Goal: Task Accomplishment & Management: Use online tool/utility

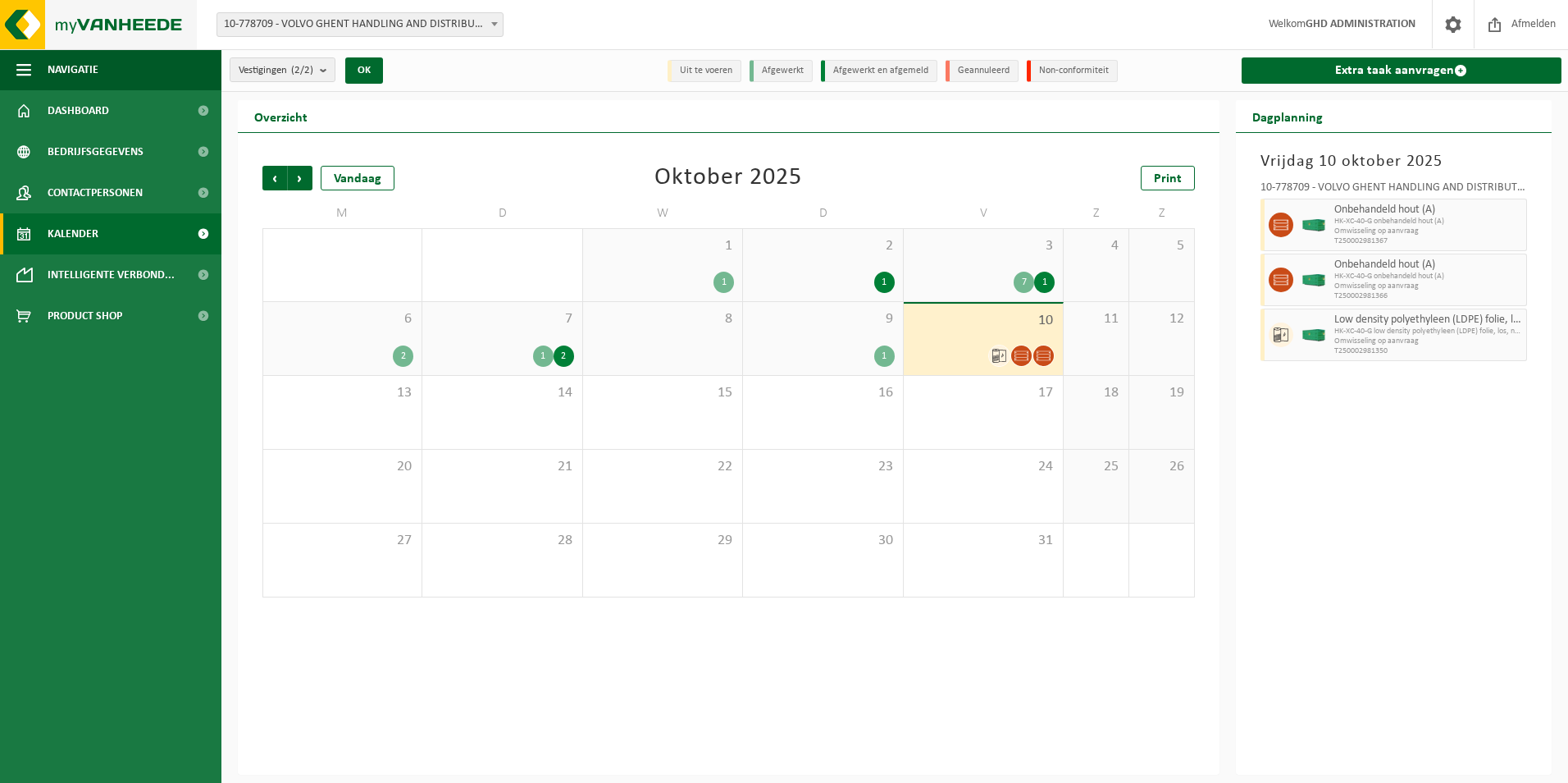
click at [140, 26] on img at bounding box center [98, 24] width 197 height 49
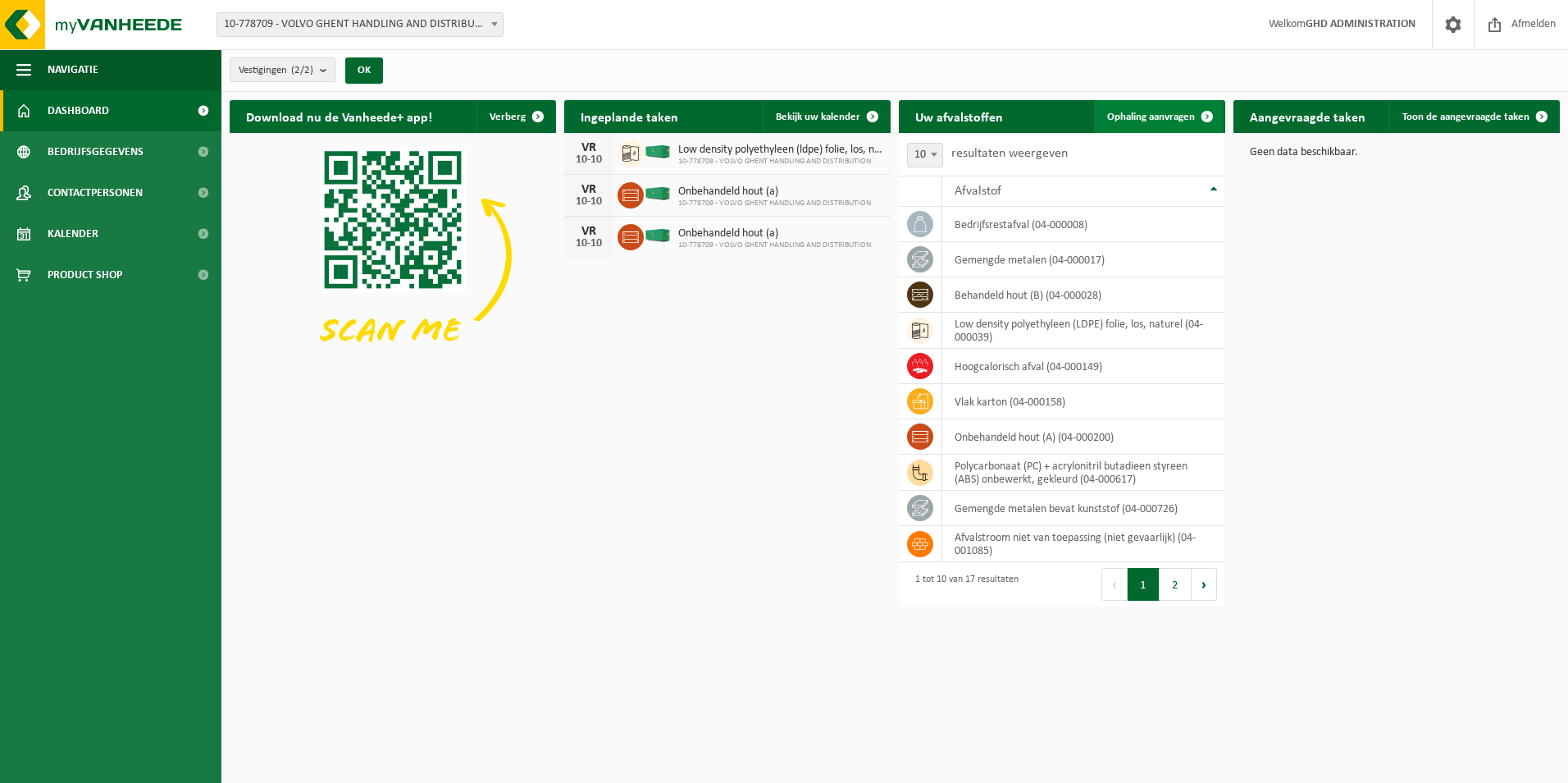
click at [1137, 118] on span "Ophaling aanvragen" at bounding box center [1151, 117] width 88 height 10
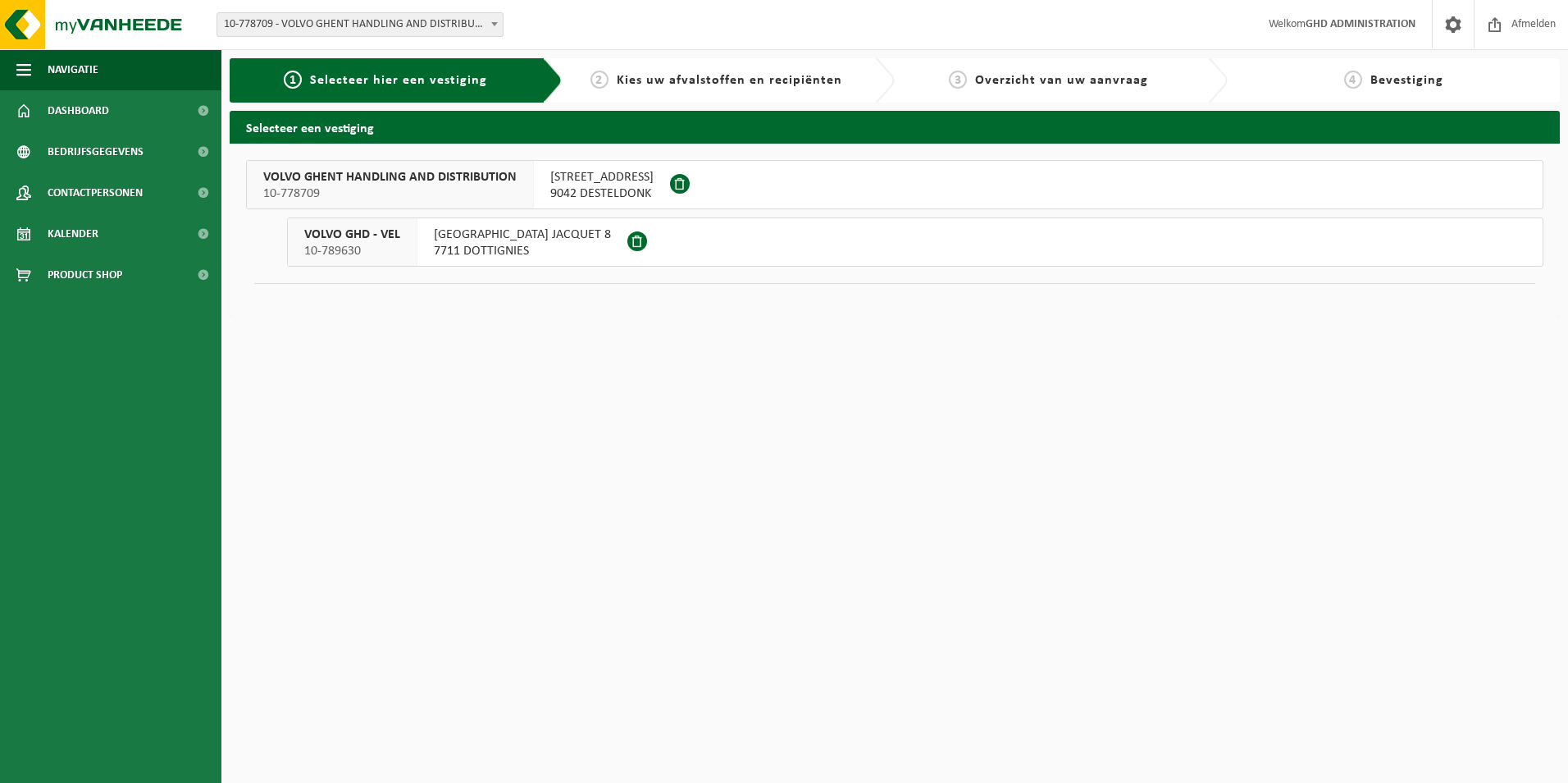
click at [612, 188] on span "9042 DESTELDONK" at bounding box center [602, 193] width 103 height 16
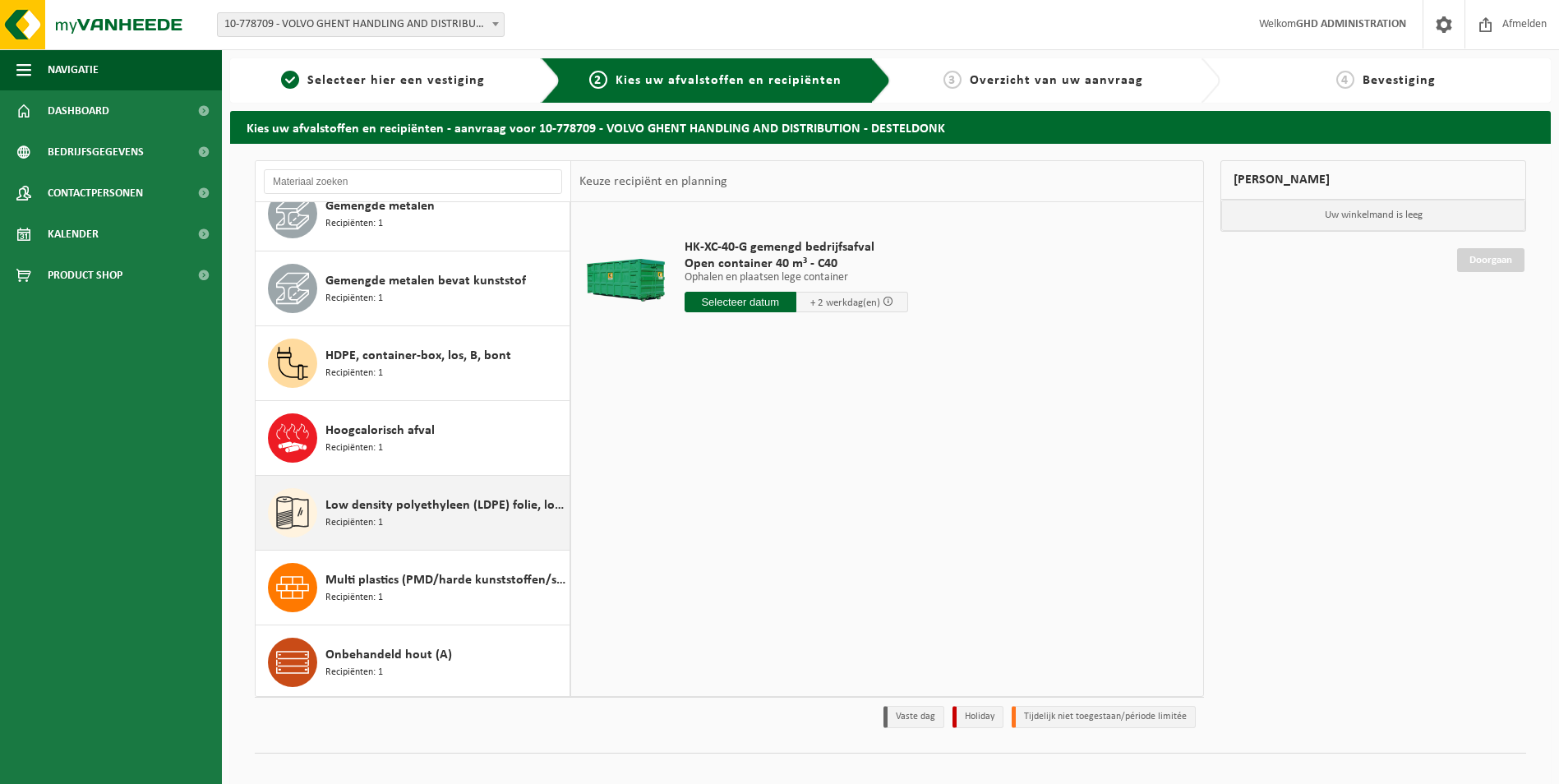
scroll to position [328, 0]
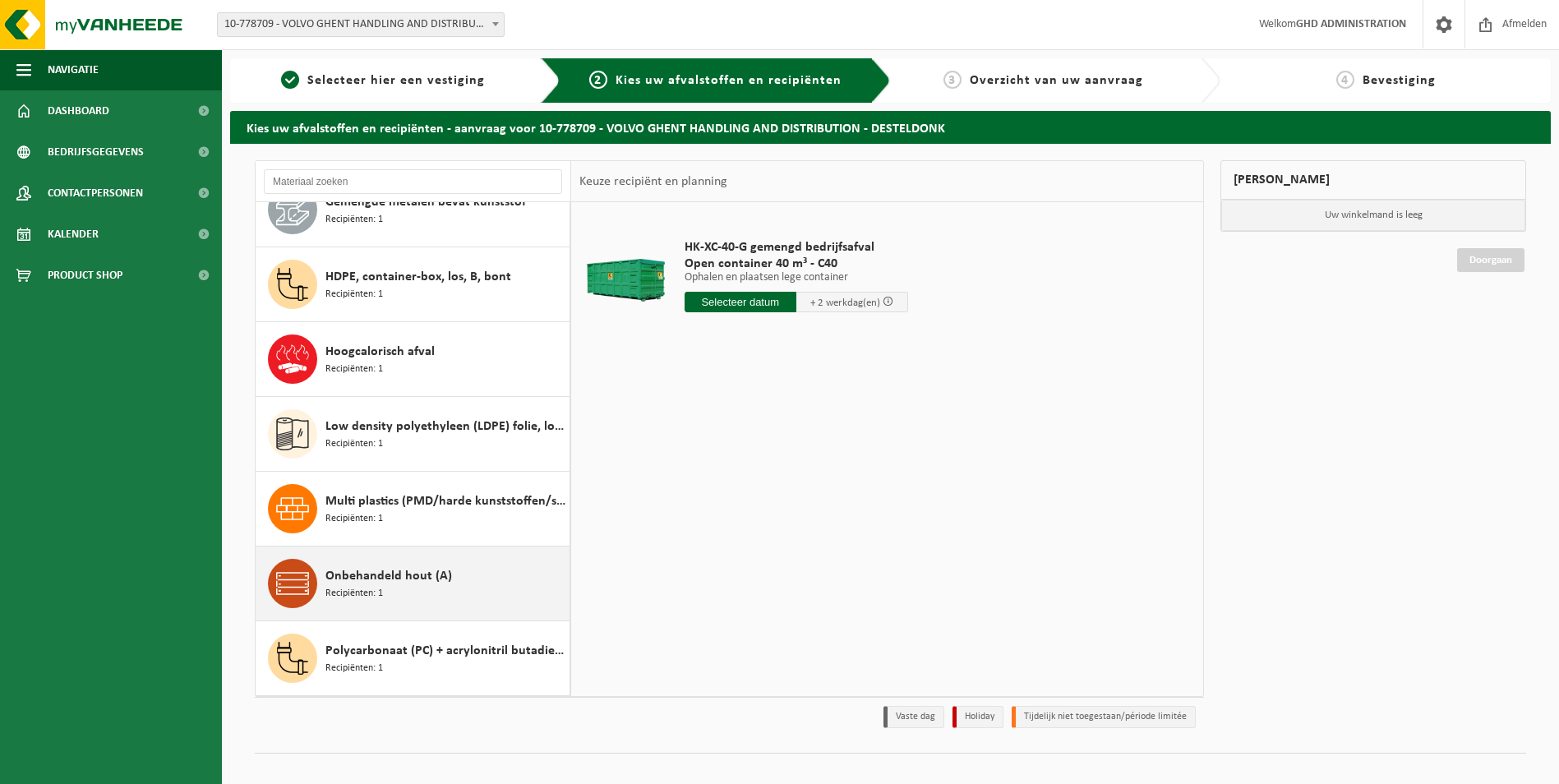
click at [425, 590] on div "Onbehandeld hout (A) Recipiënten: 1" at bounding box center [446, 582] width 240 height 49
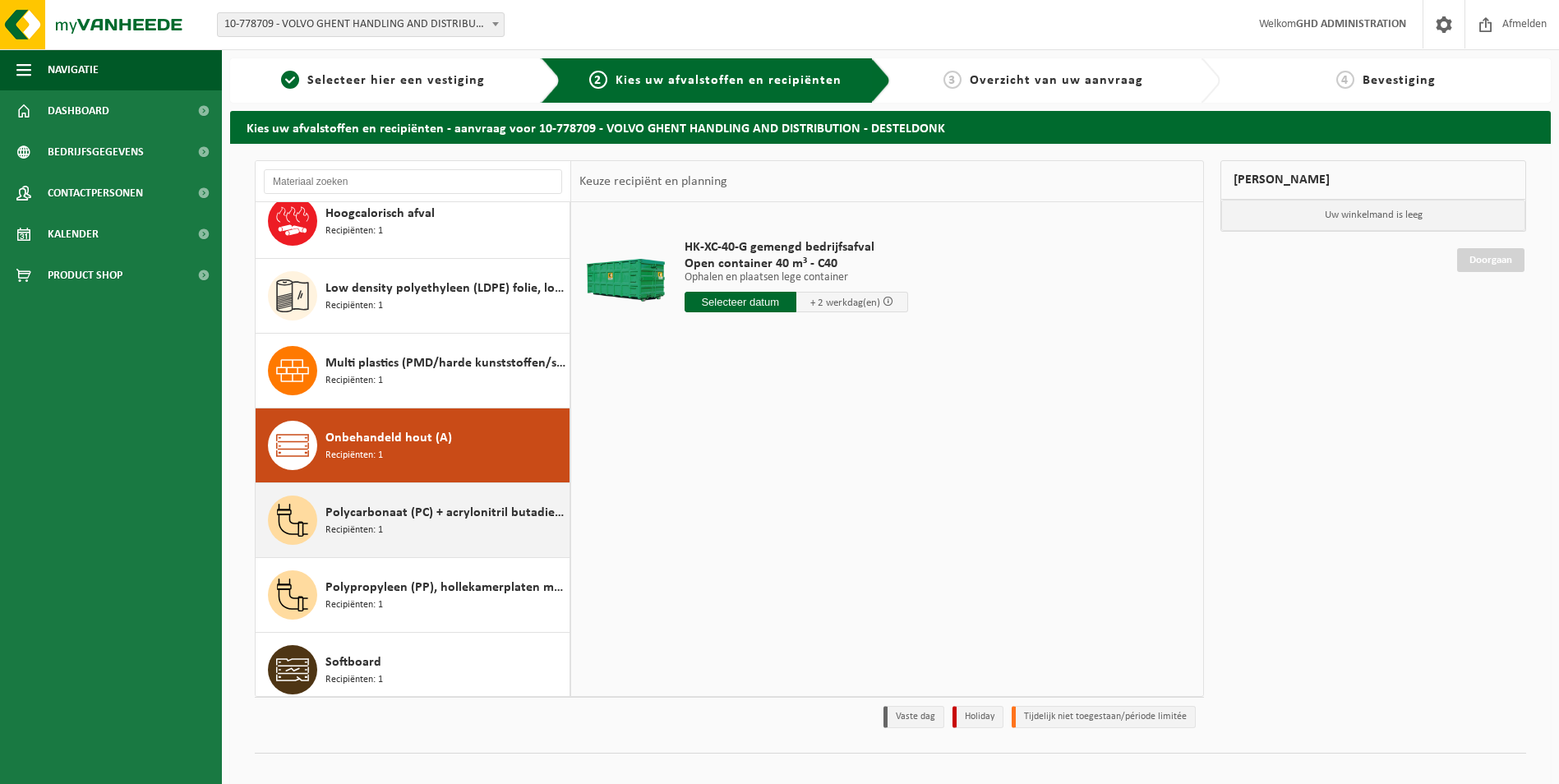
scroll to position [673, 0]
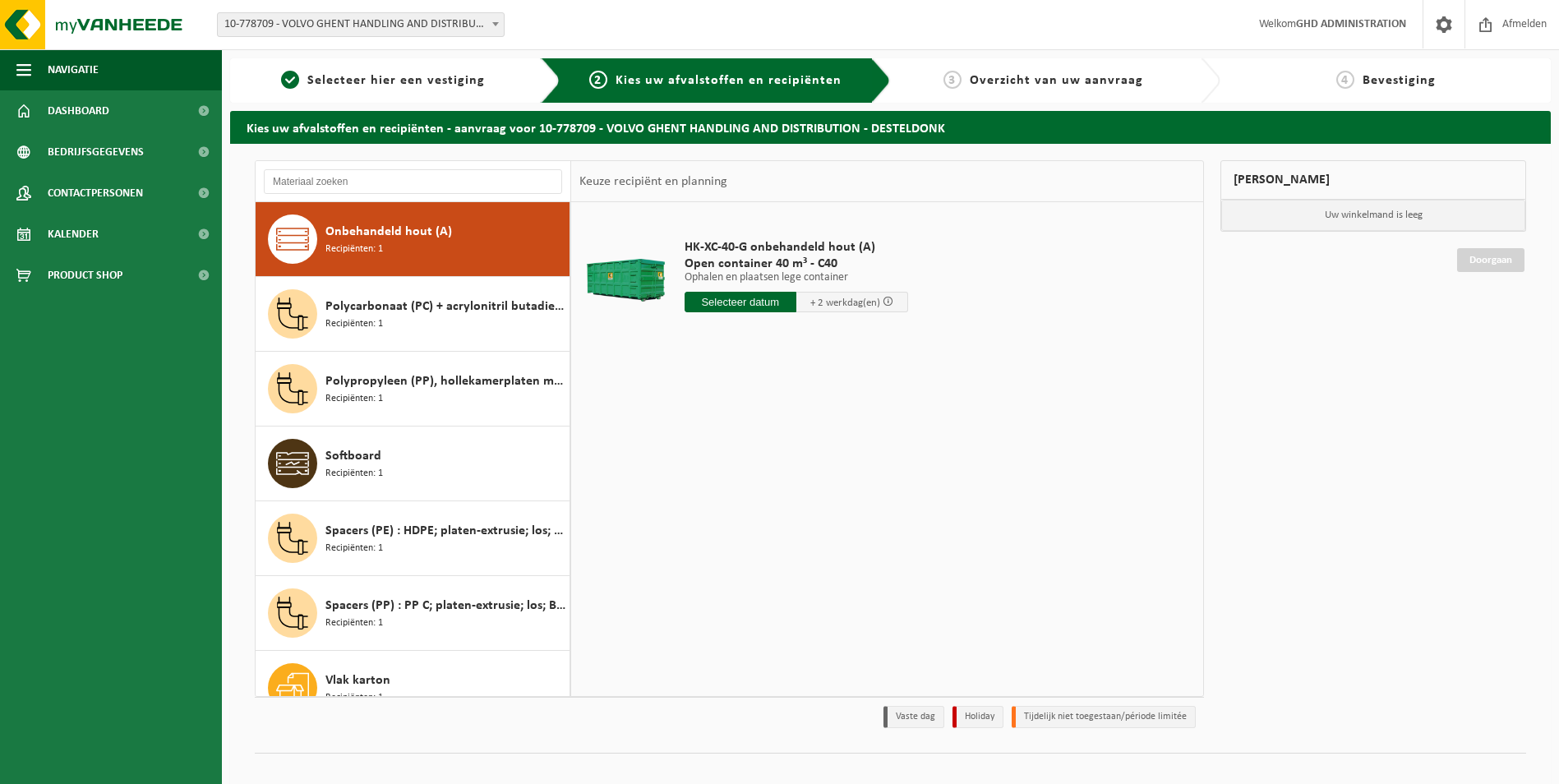
click at [744, 302] on input "text" at bounding box center [740, 302] width 112 height 21
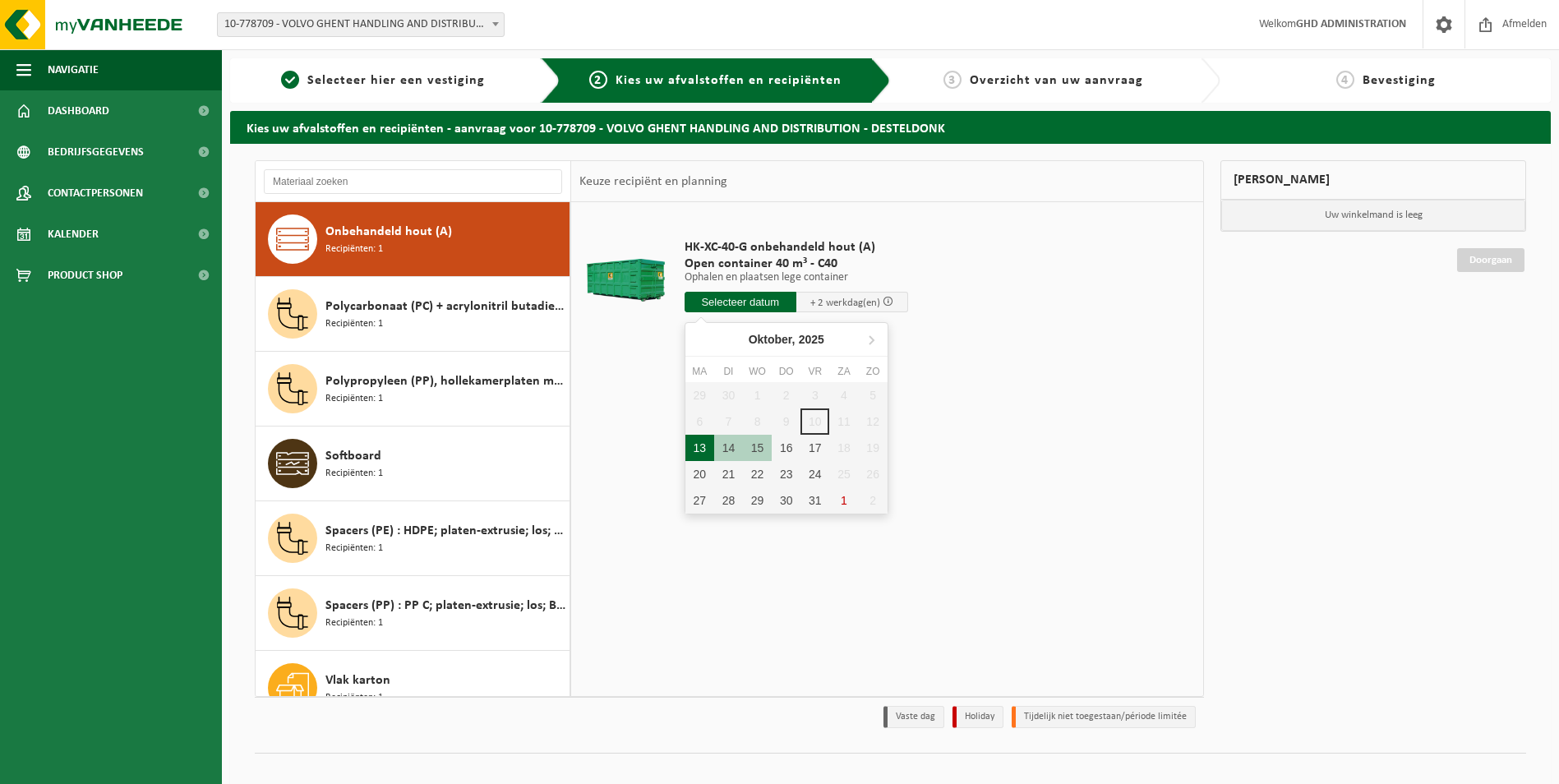
click at [701, 449] on div "13" at bounding box center [699, 447] width 28 height 27
type input "Van 2025-10-13"
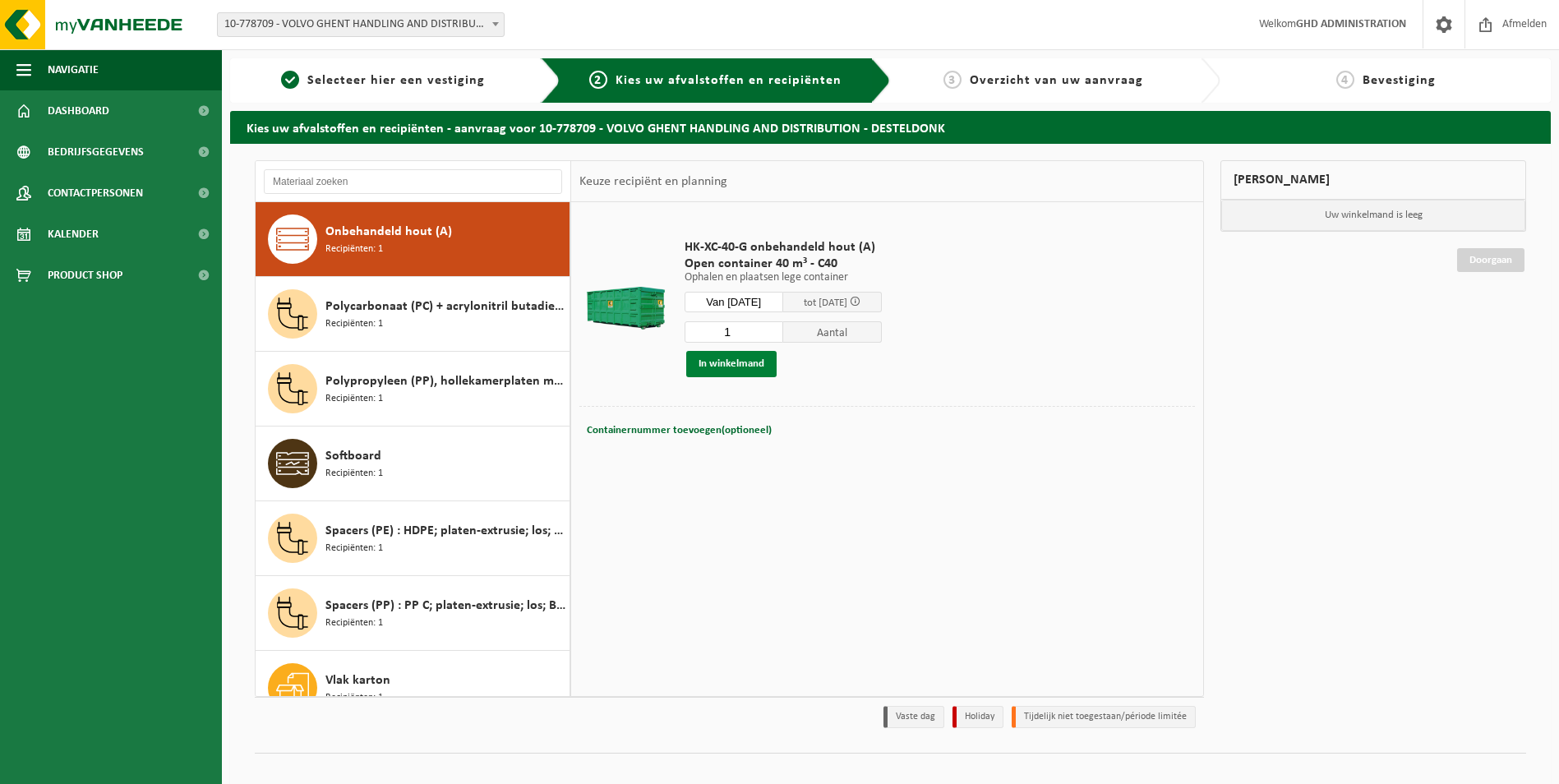
click at [756, 364] on button "In winkelmand" at bounding box center [731, 364] width 90 height 27
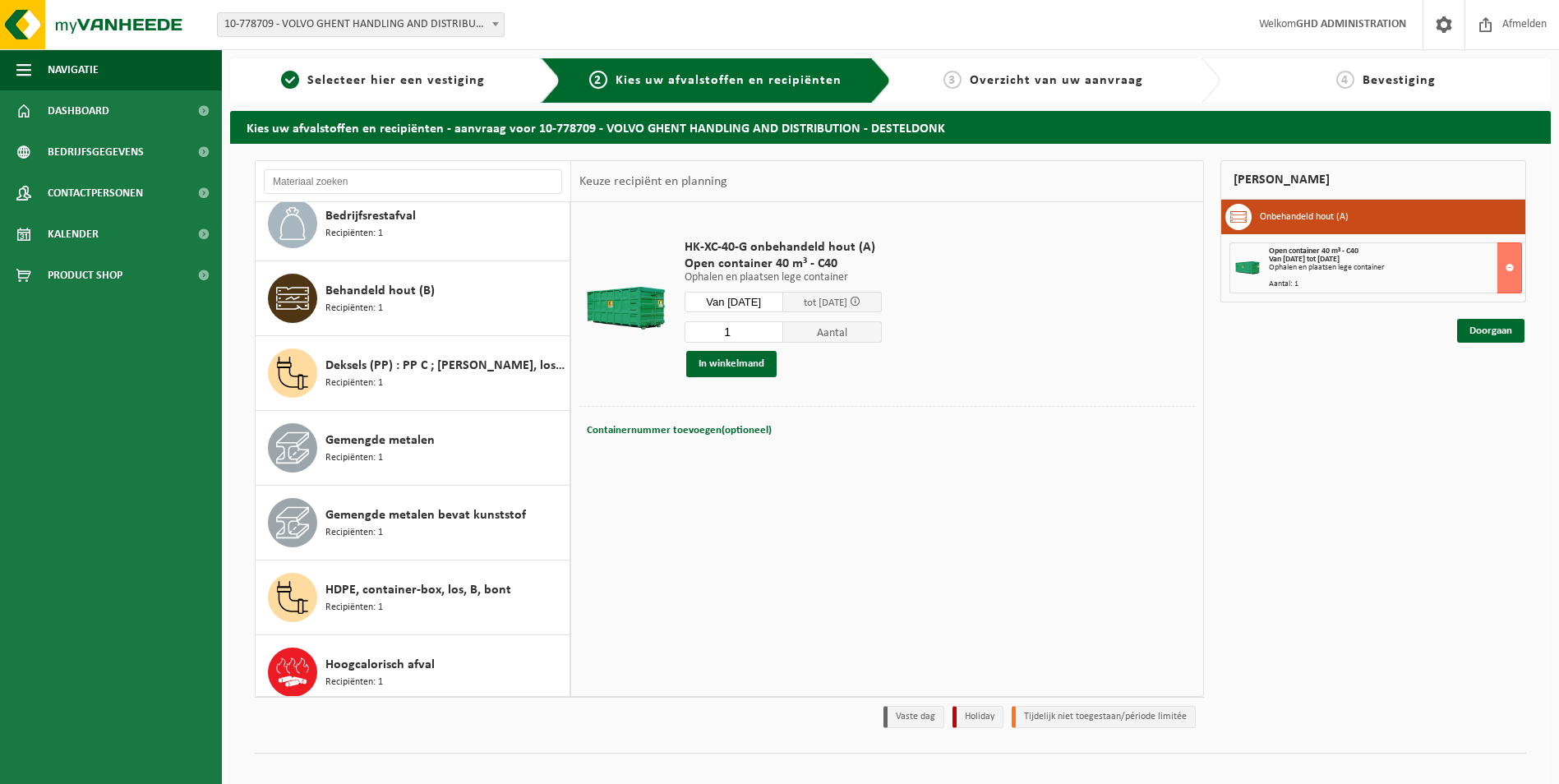
scroll to position [0, 0]
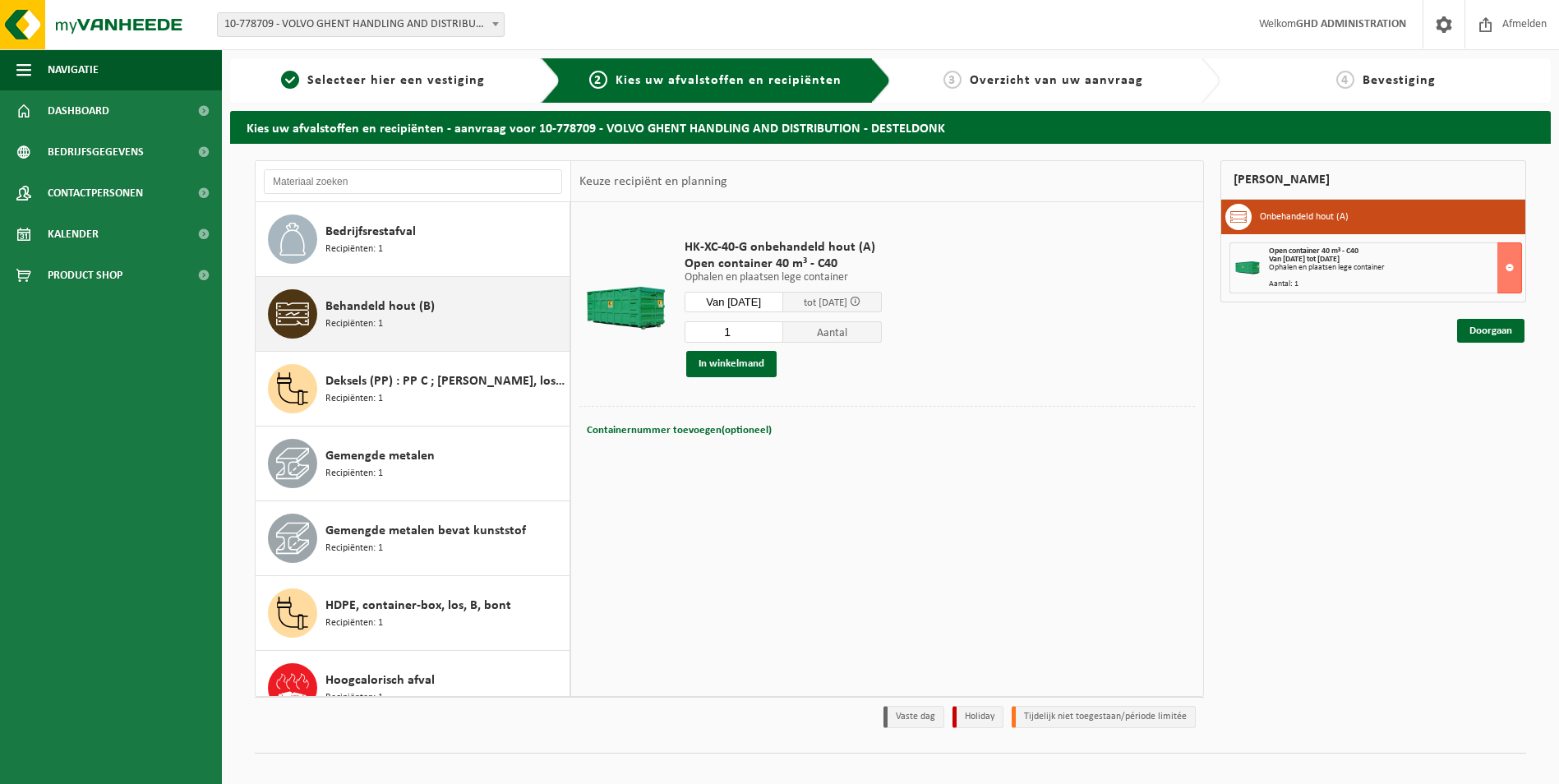
click at [432, 308] on div "Behandeld hout (B) Recipiënten: 1" at bounding box center [446, 314] width 240 height 49
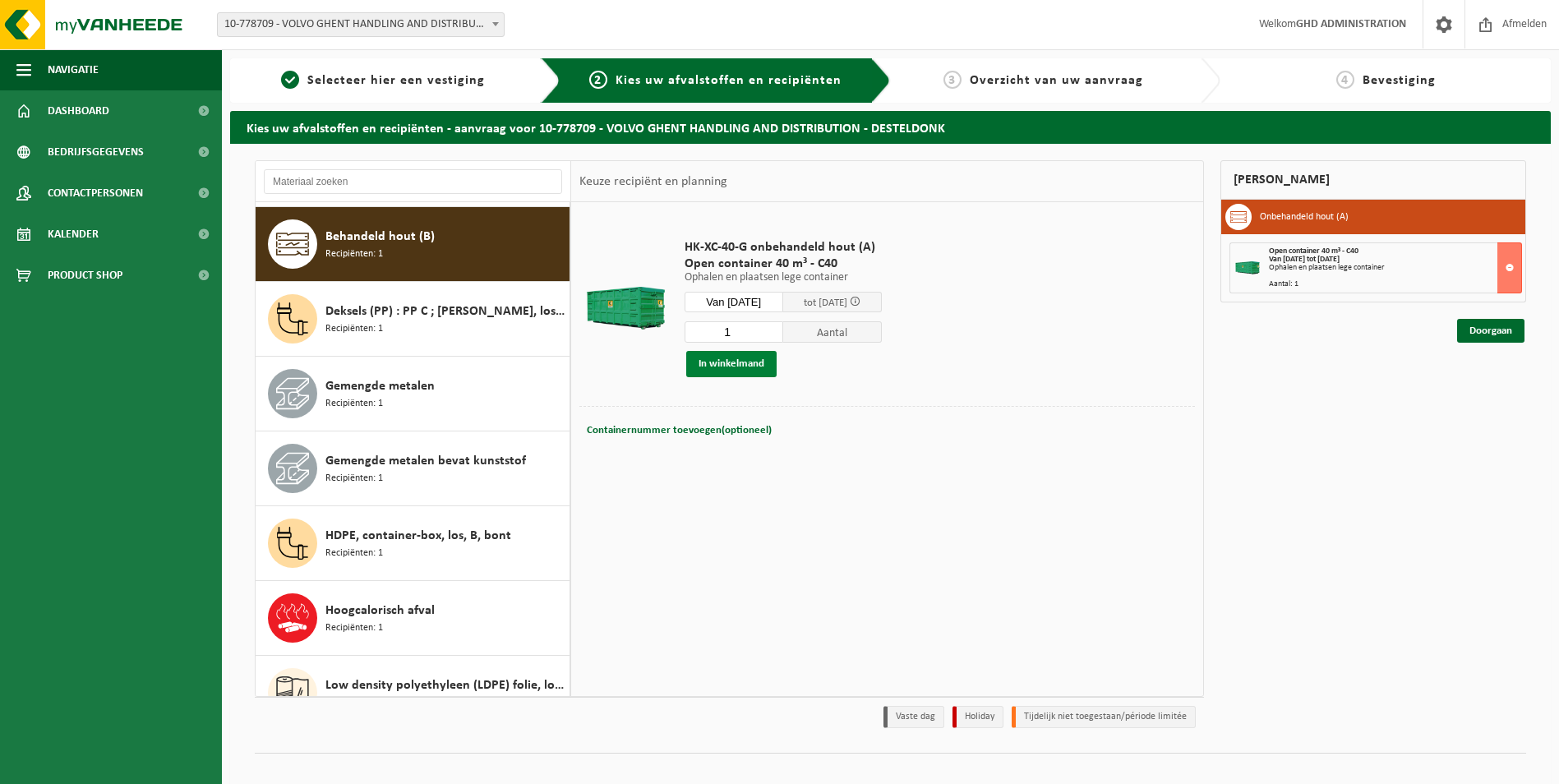
scroll to position [75, 0]
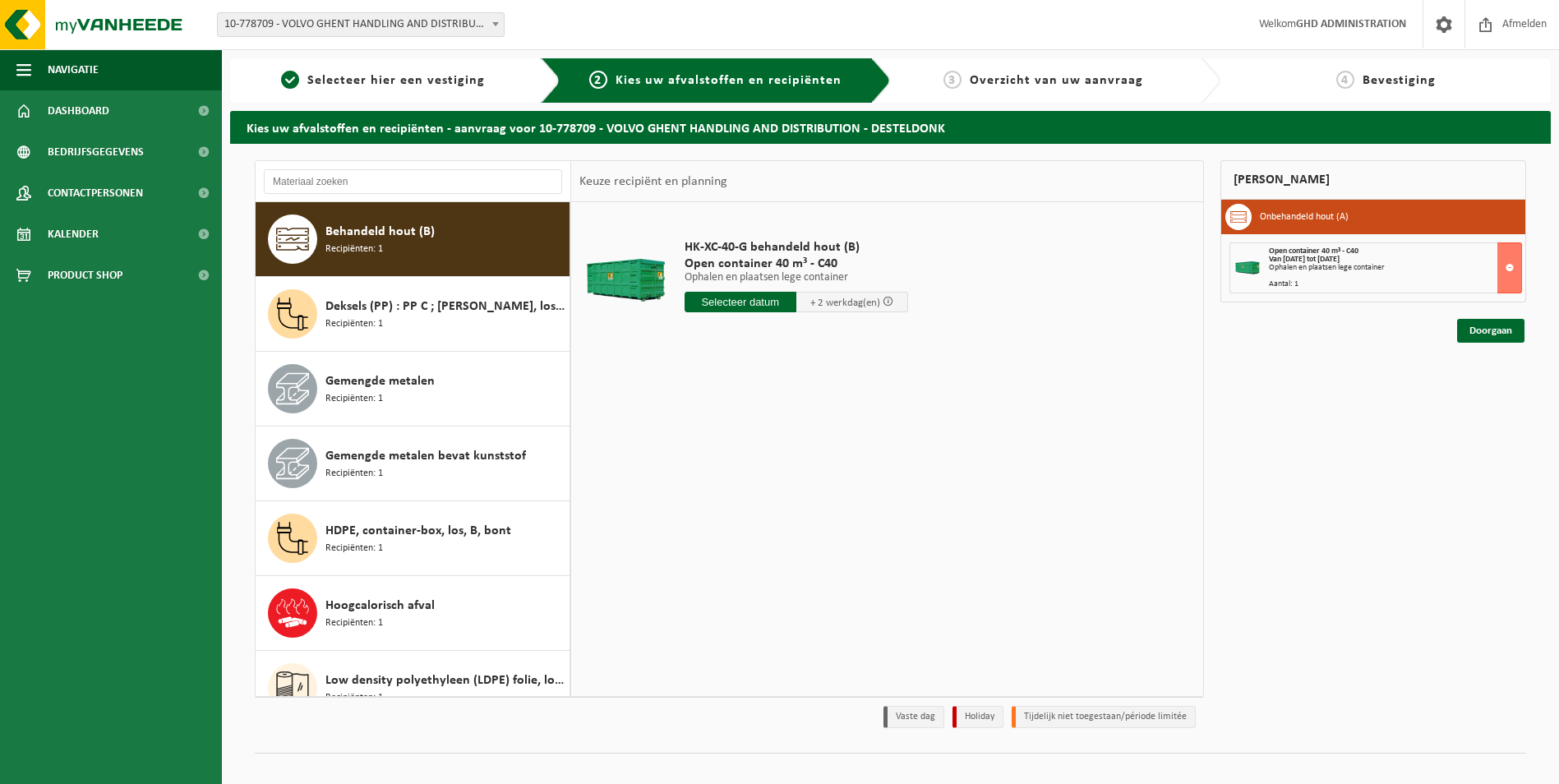
click at [748, 302] on input "text" at bounding box center [740, 302] width 112 height 21
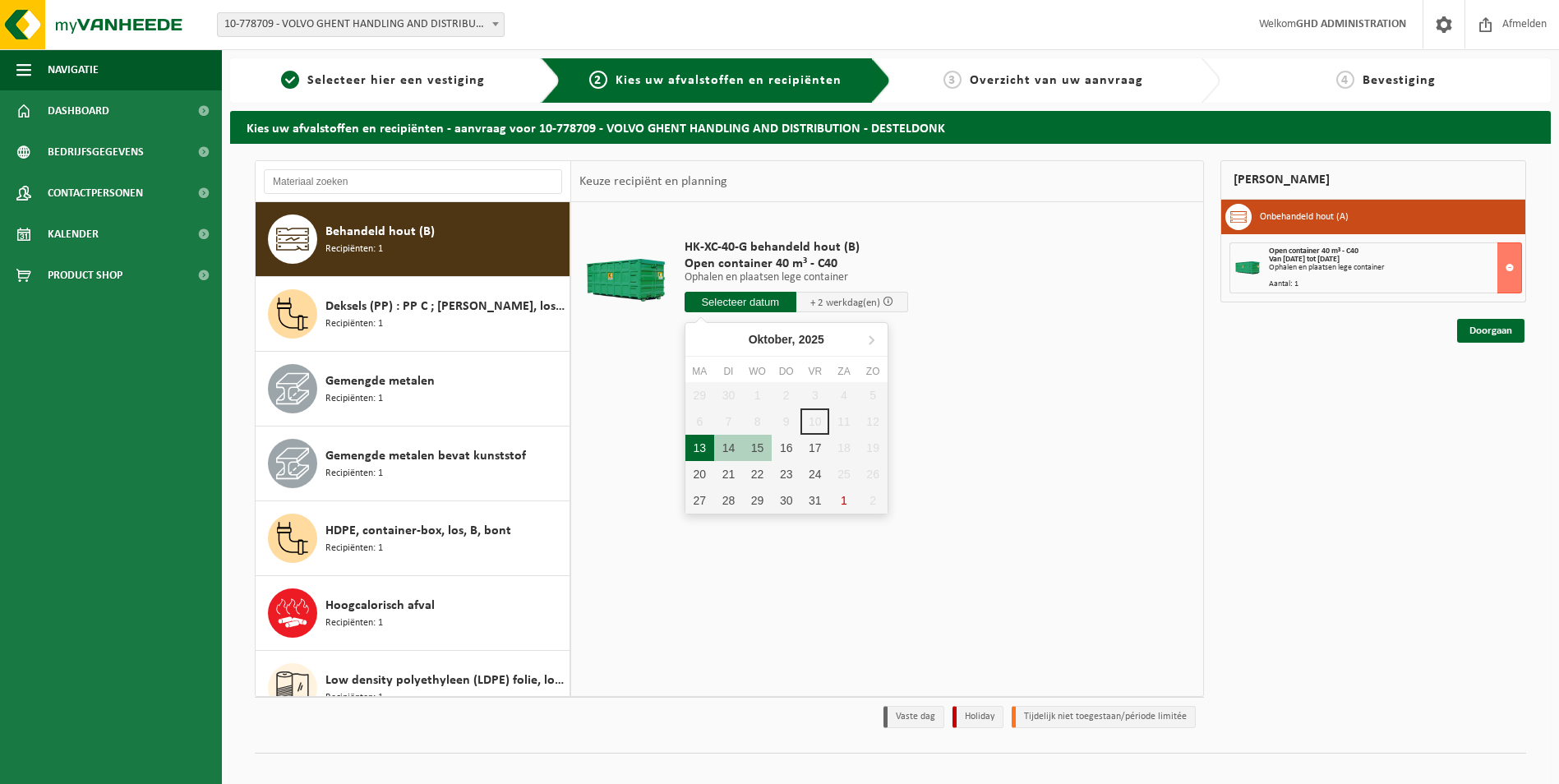
click at [702, 450] on div "13" at bounding box center [699, 447] width 28 height 27
type input "Van 2025-10-13"
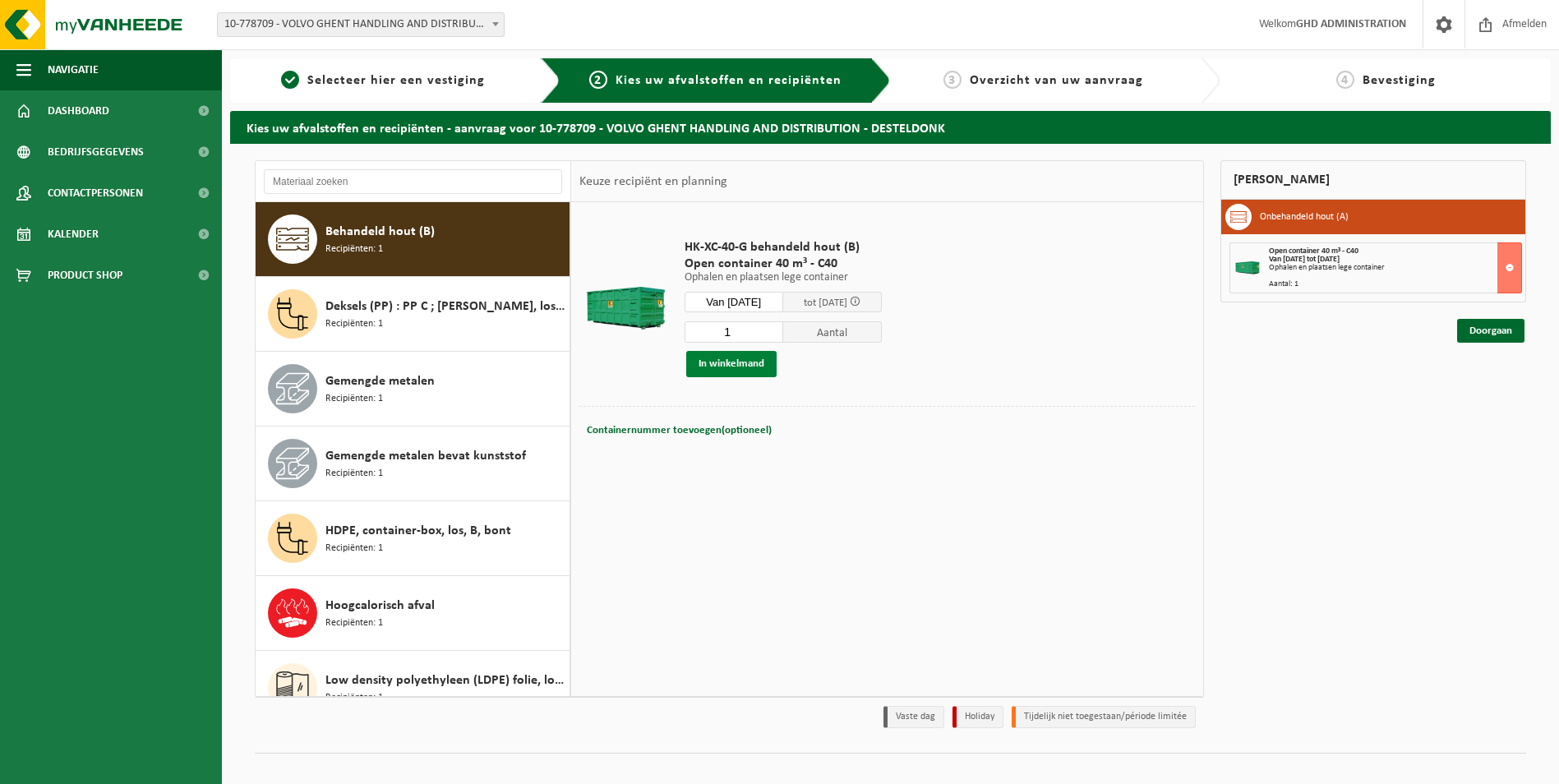
click at [757, 365] on button "In winkelmand" at bounding box center [731, 364] width 90 height 27
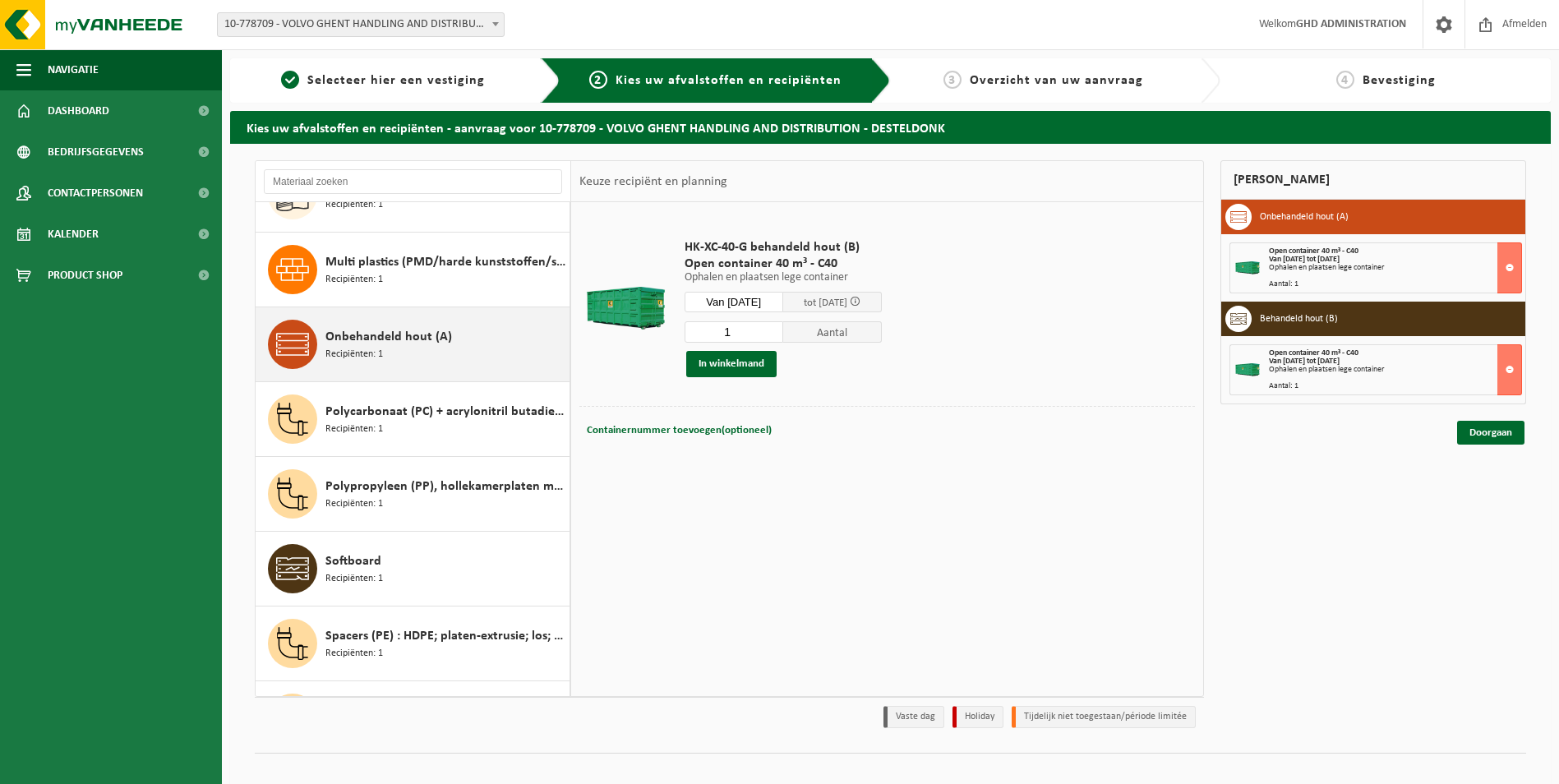
scroll to position [701, 0]
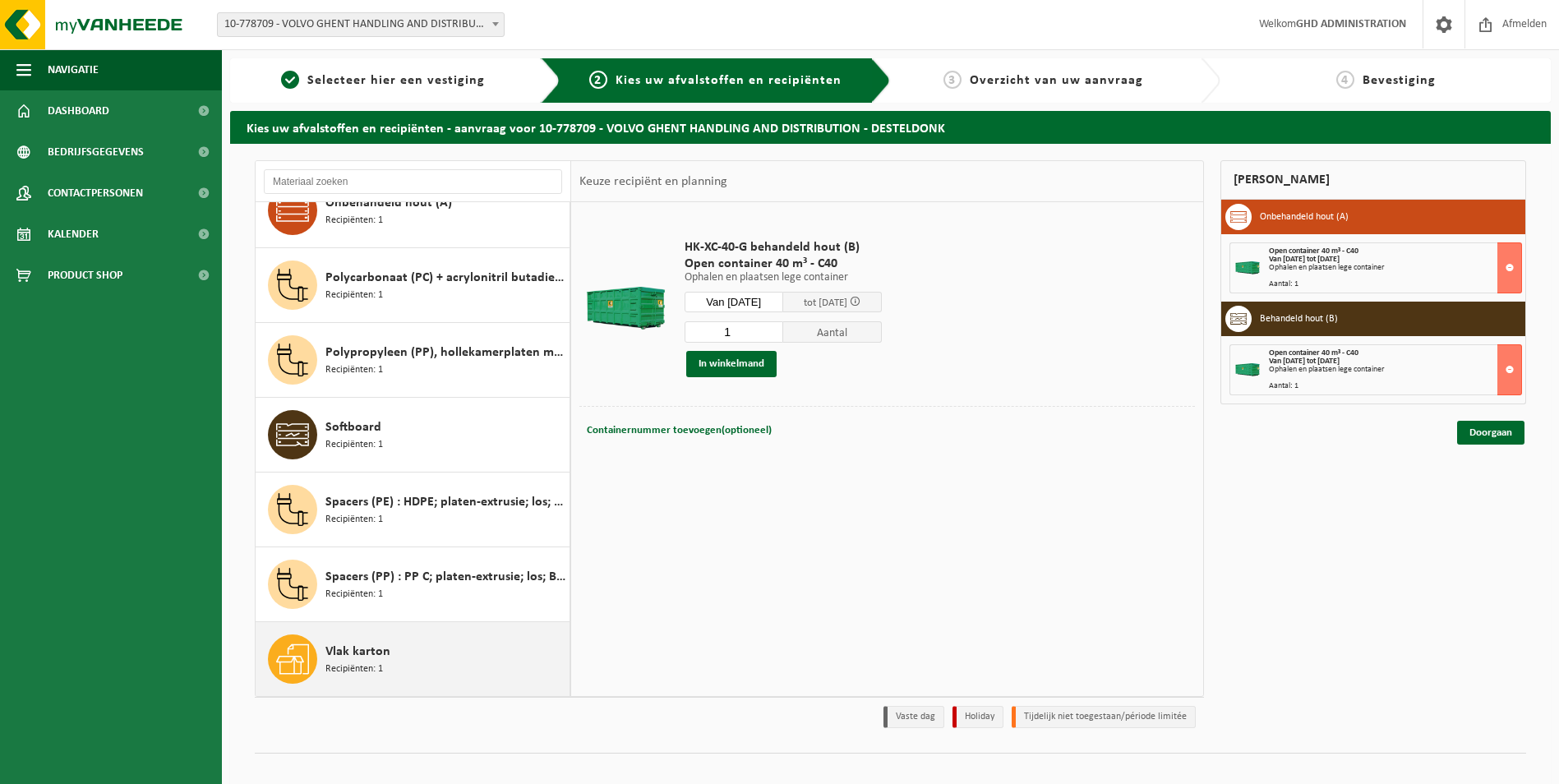
click at [374, 654] on span "Vlak karton" at bounding box center [358, 651] width 65 height 20
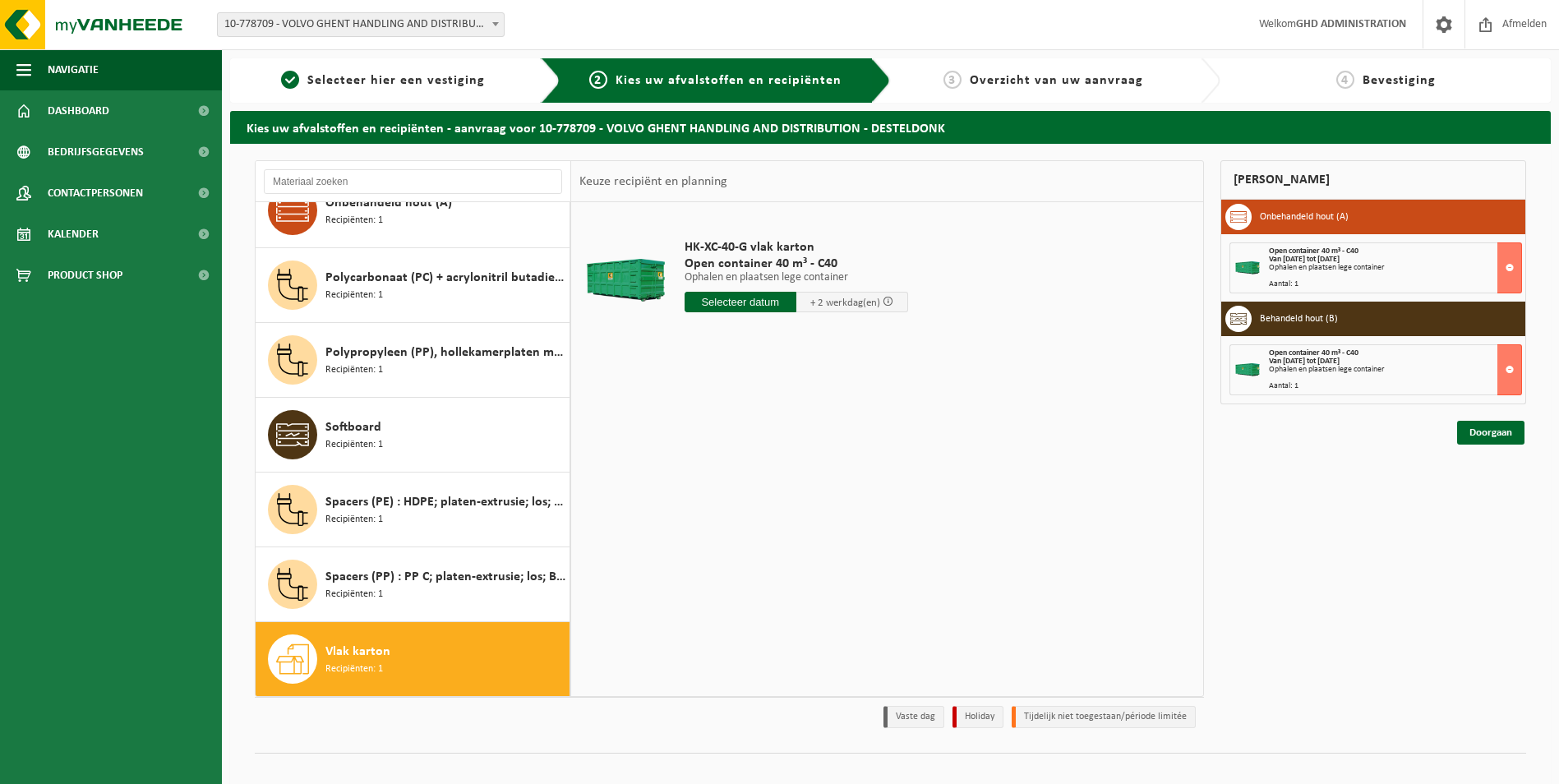
click at [698, 303] on input "text" at bounding box center [740, 302] width 112 height 21
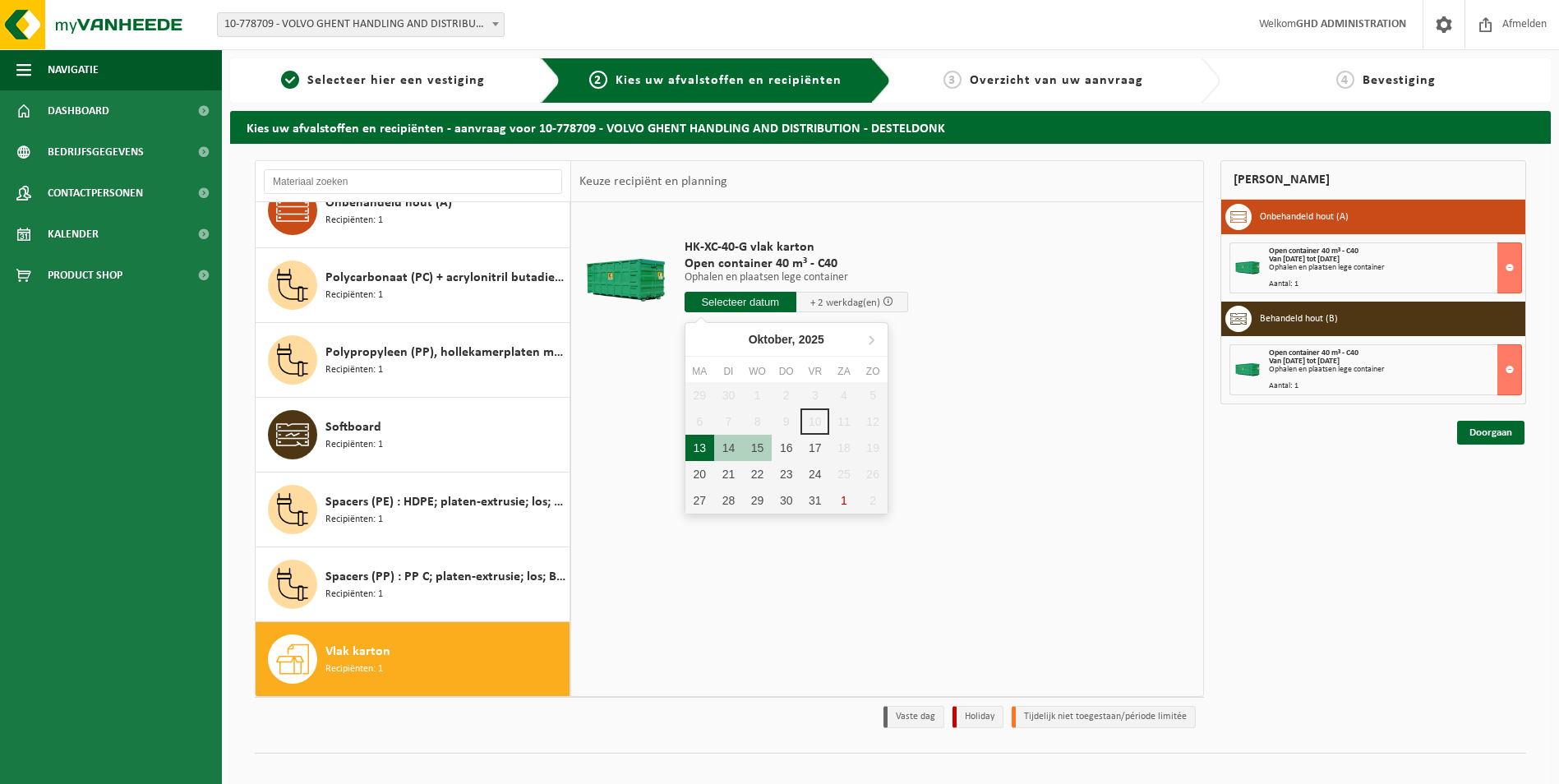
click at [701, 445] on div "13" at bounding box center [699, 447] width 28 height 27
type input "Van 2025-10-13"
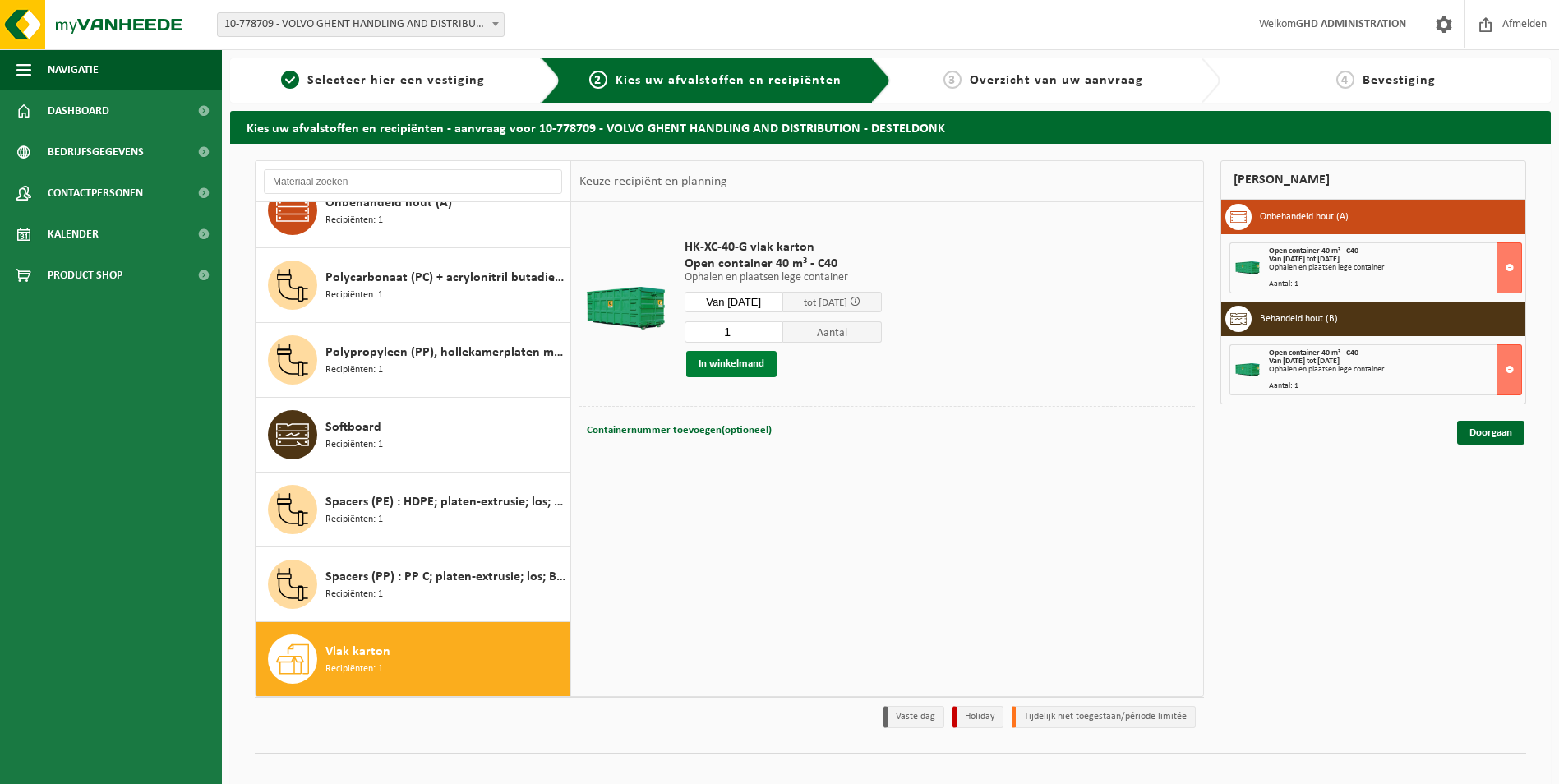
click at [740, 362] on button "In winkelmand" at bounding box center [731, 364] width 90 height 27
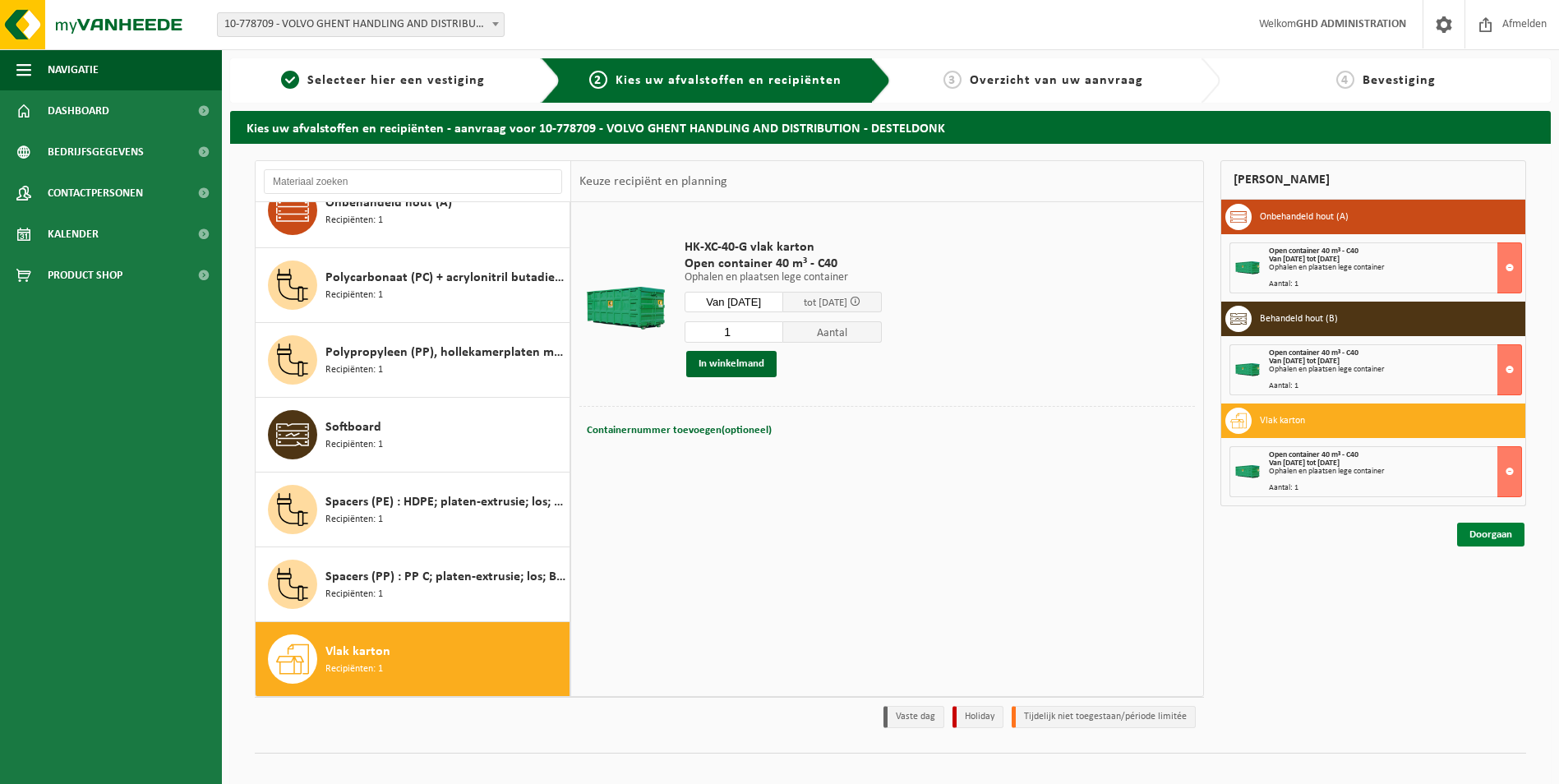
click at [1494, 536] on link "Doorgaan" at bounding box center [1490, 534] width 67 height 24
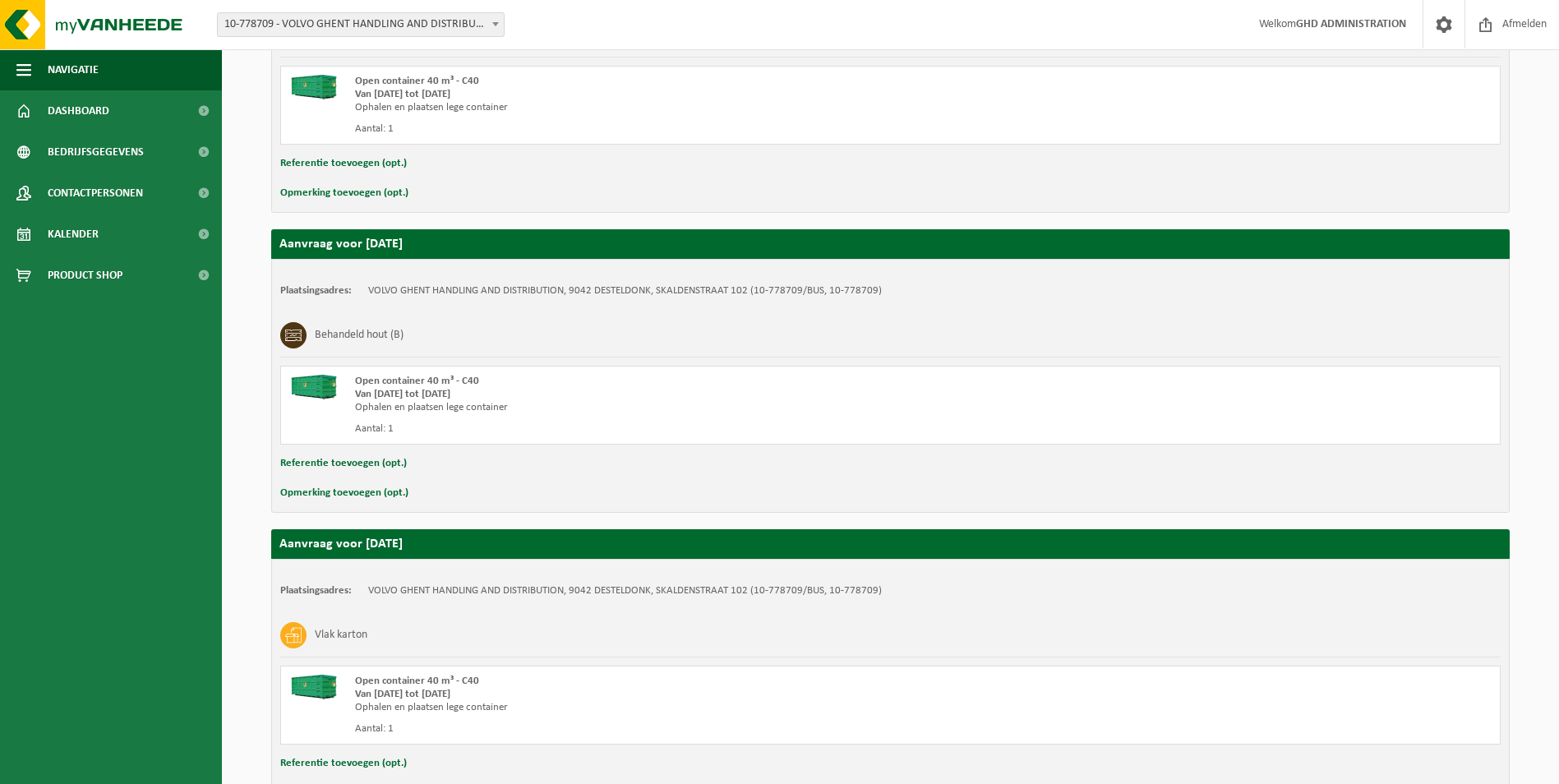
scroll to position [520, 0]
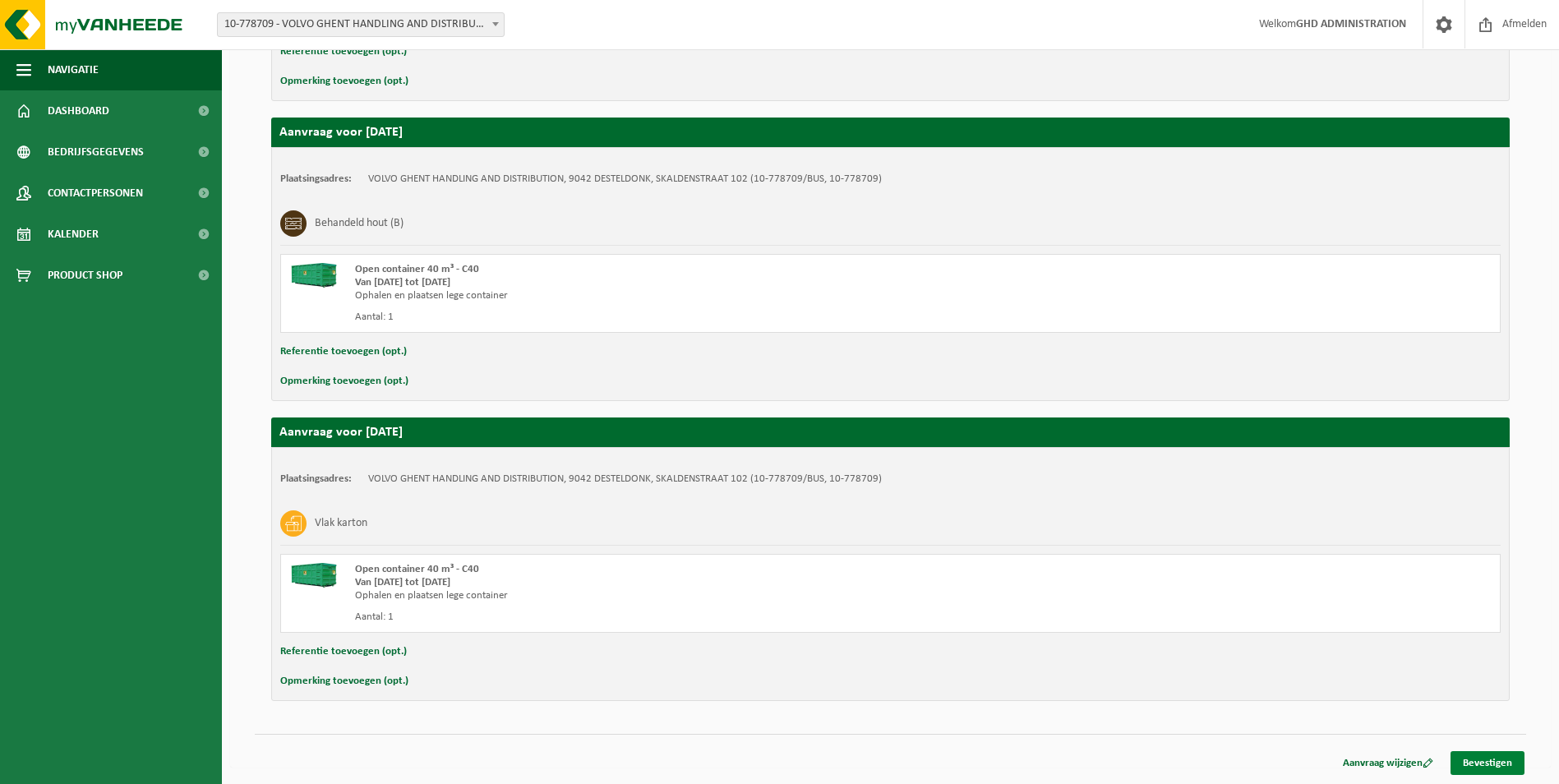
click at [1478, 762] on link "Bevestigen" at bounding box center [1487, 762] width 74 height 24
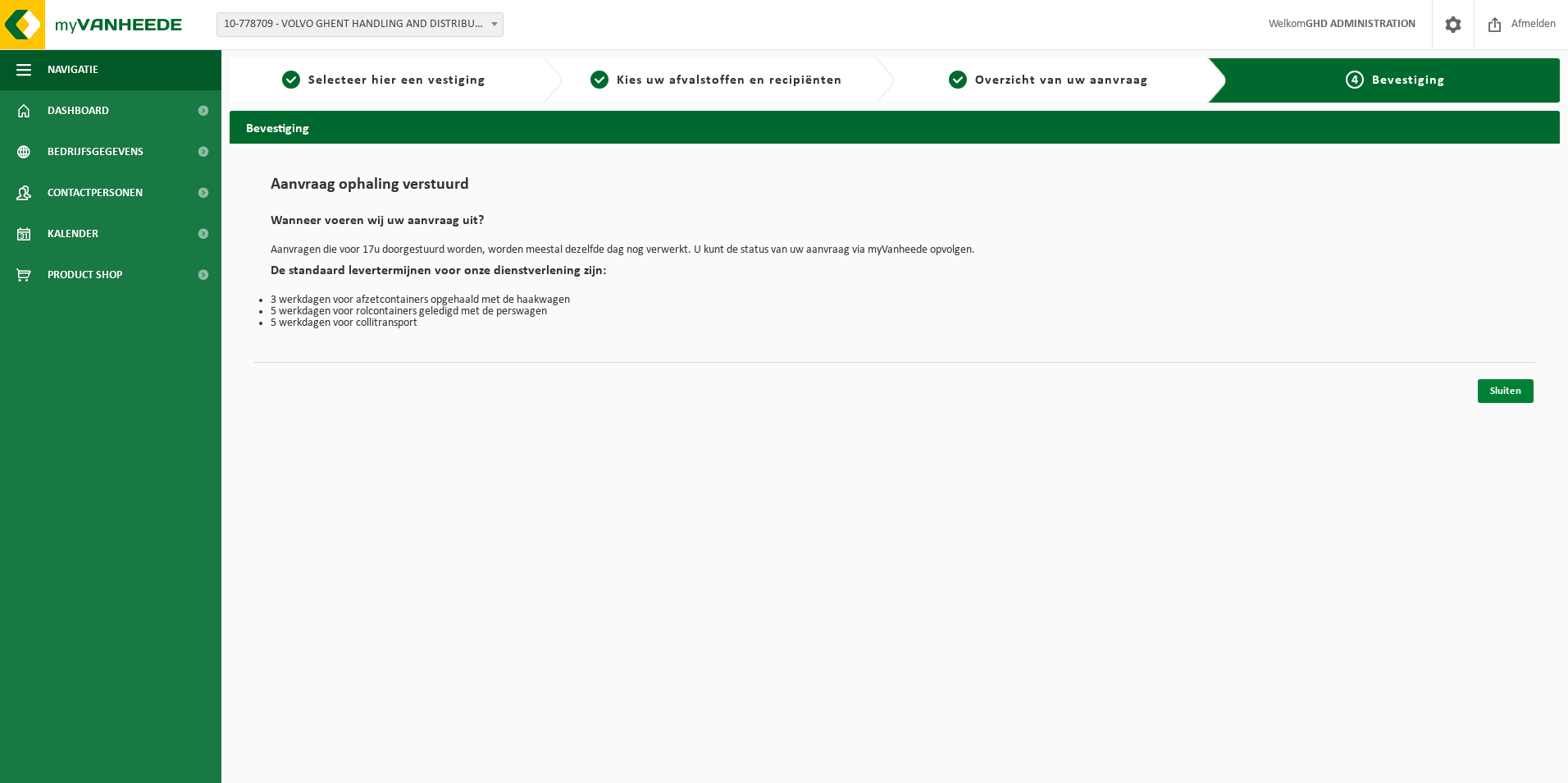
click at [1509, 396] on link "Sluiten" at bounding box center [1505, 391] width 56 height 24
